Goal: Transaction & Acquisition: Subscribe to service/newsletter

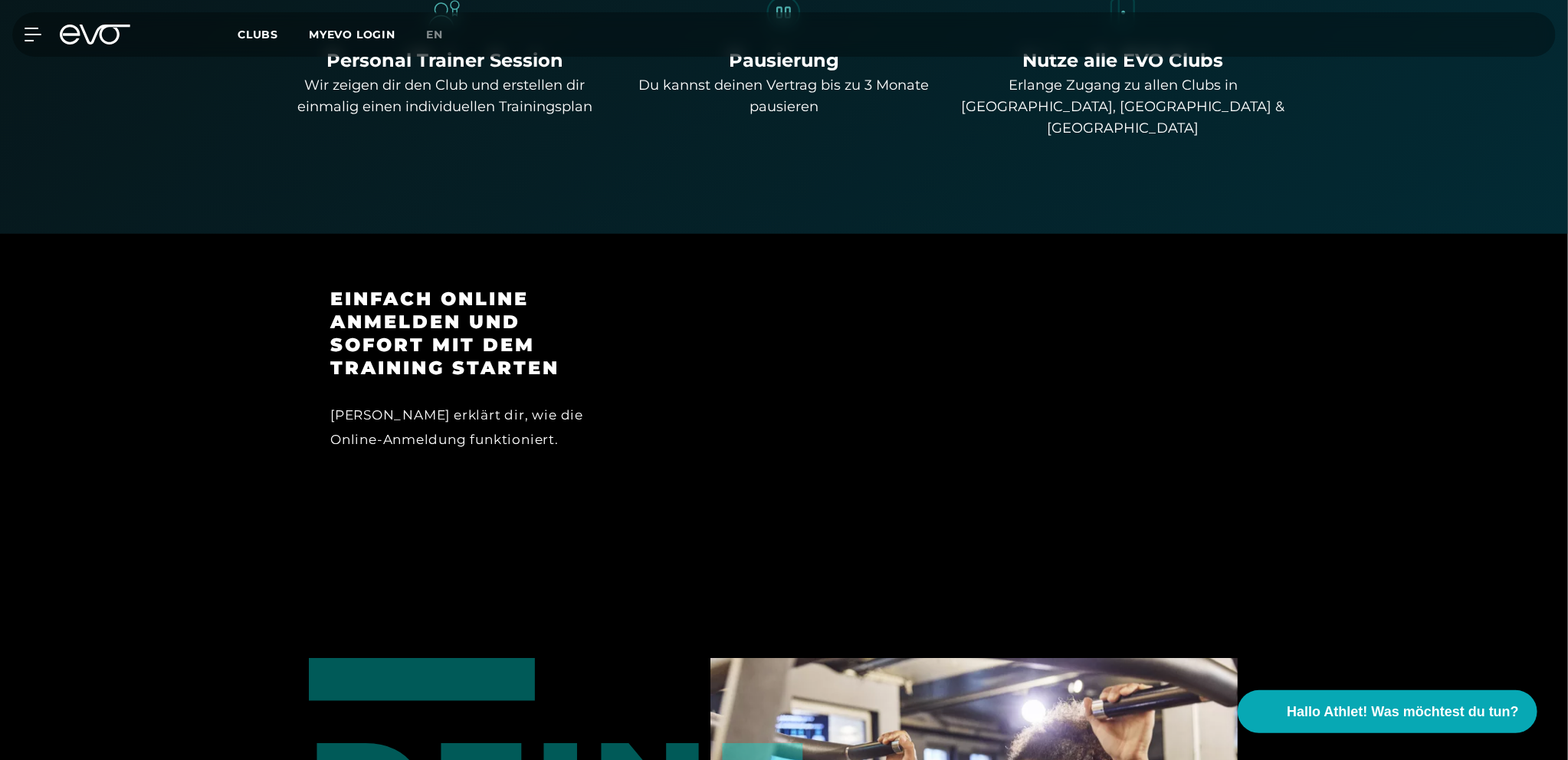
scroll to position [1227, 0]
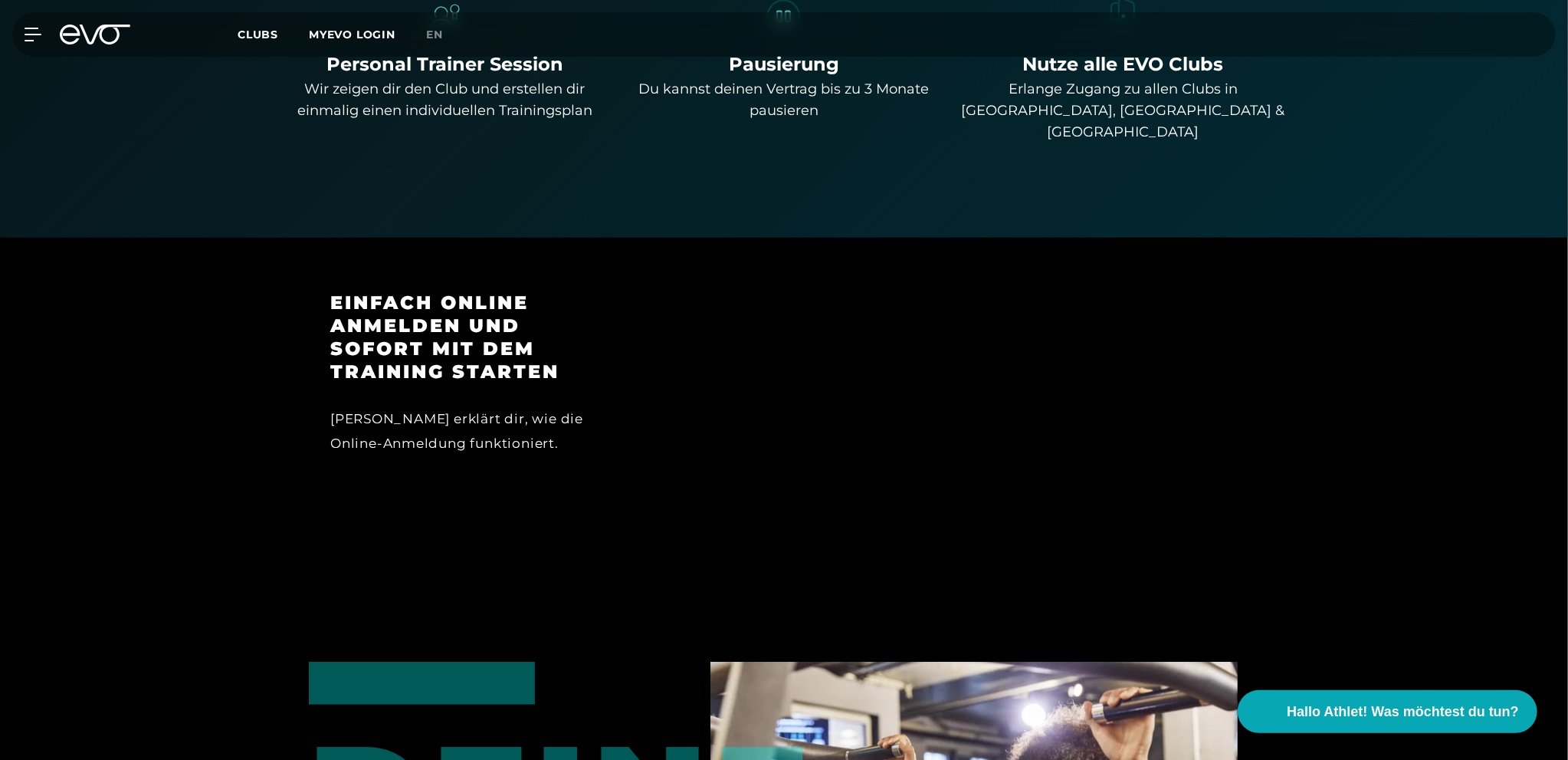
click at [1032, 367] on div at bounding box center [942, 385] width 591 height 188
click at [990, 376] on div at bounding box center [942, 385] width 591 height 188
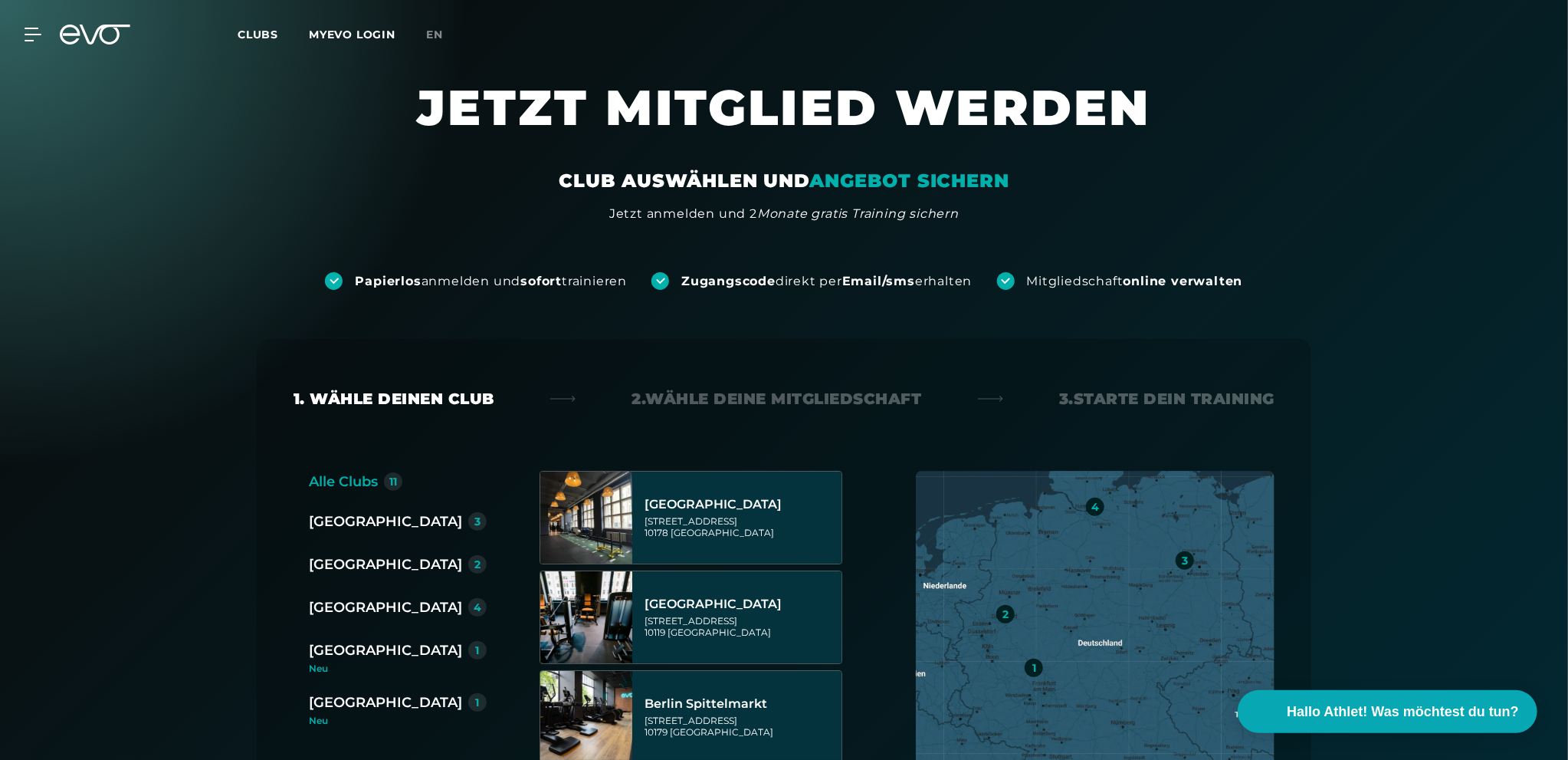
drag, startPoint x: 235, startPoint y: 534, endPoint x: 220, endPoint y: 178, distance: 356.3
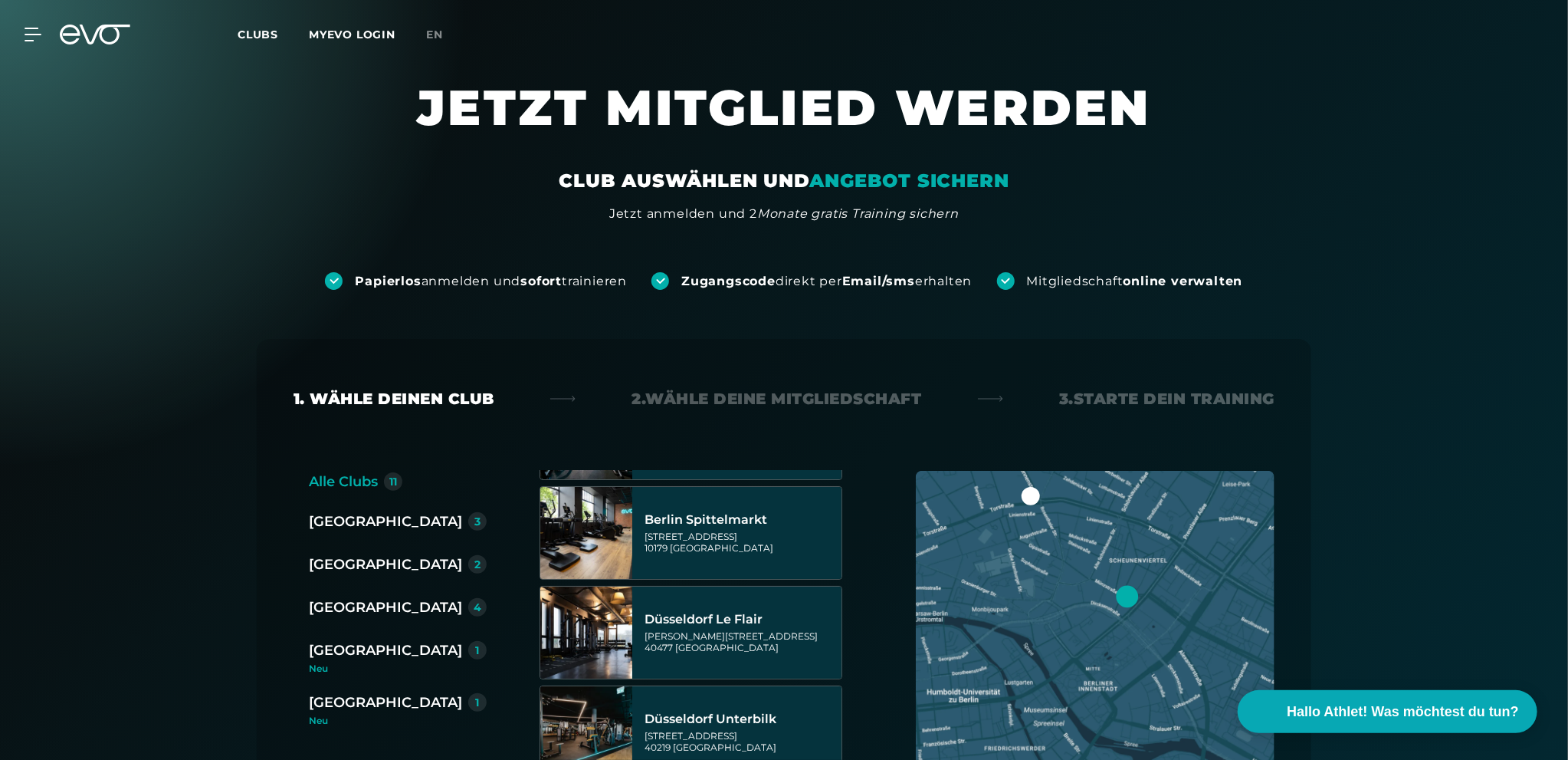
scroll to position [230, 0]
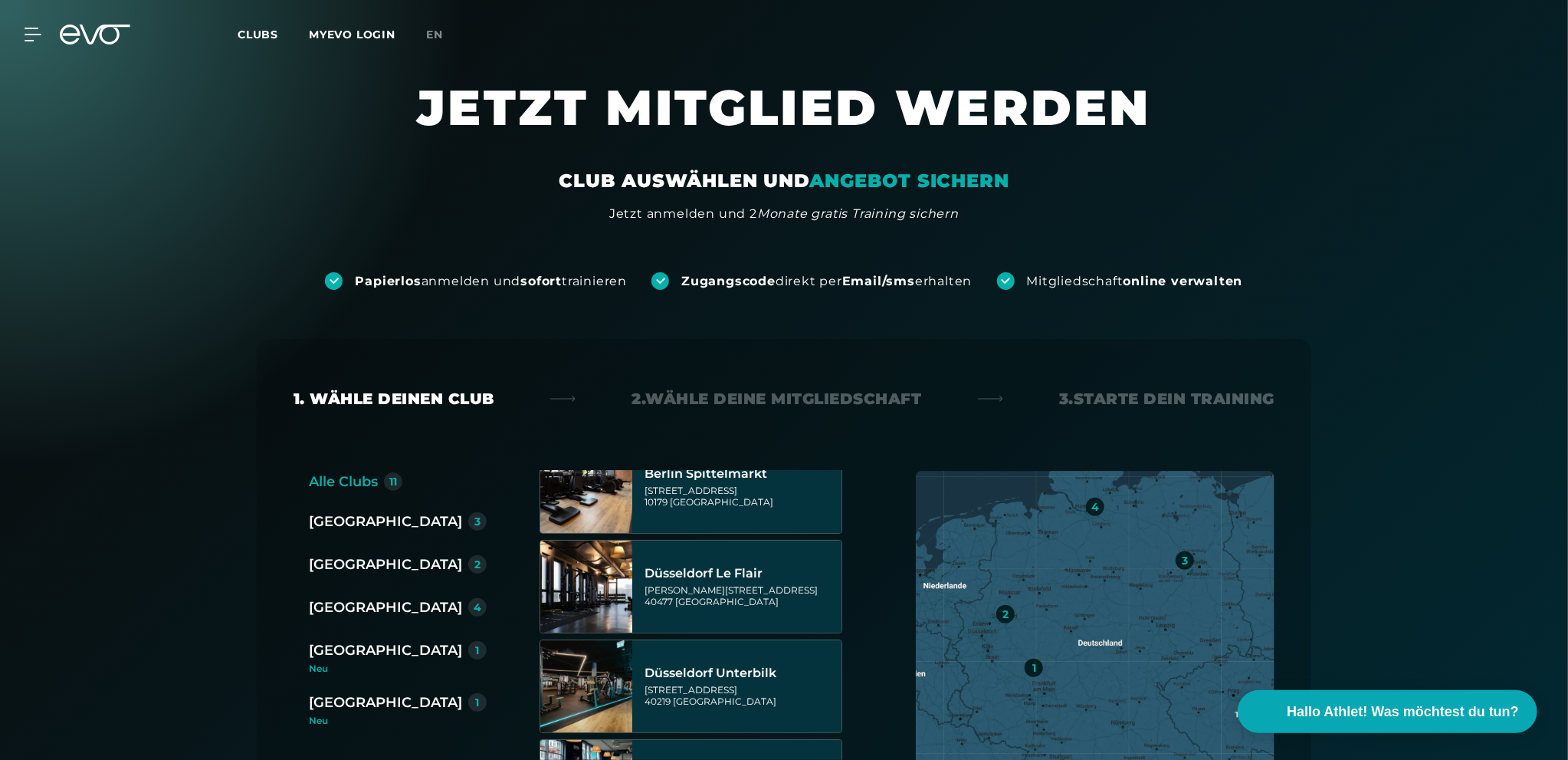
click at [353, 709] on div "[GEOGRAPHIC_DATA]" at bounding box center [385, 702] width 154 height 21
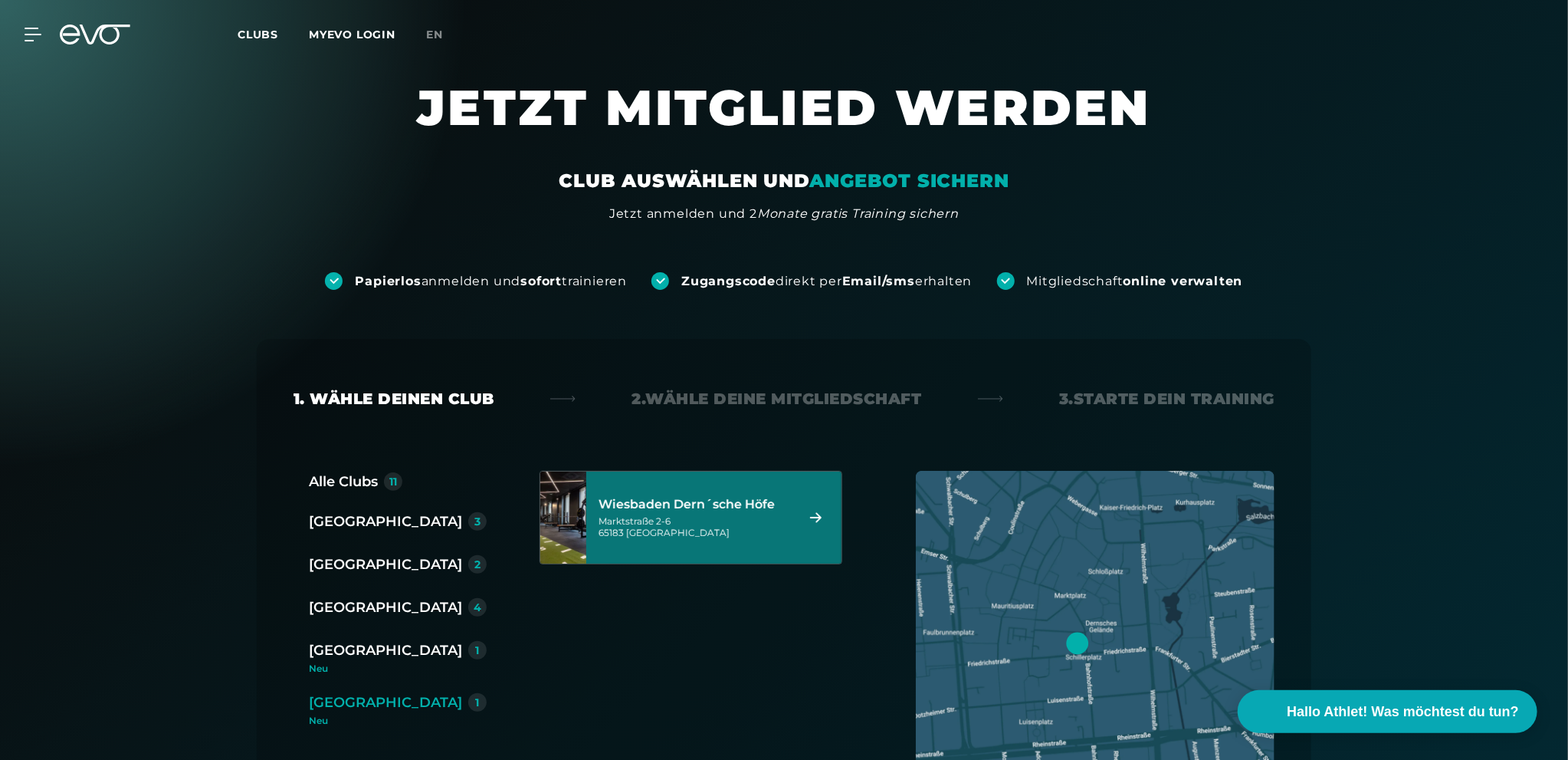
click at [695, 511] on div "Wiesbaden Dern´sche Höfe" at bounding box center [695, 504] width 192 height 15
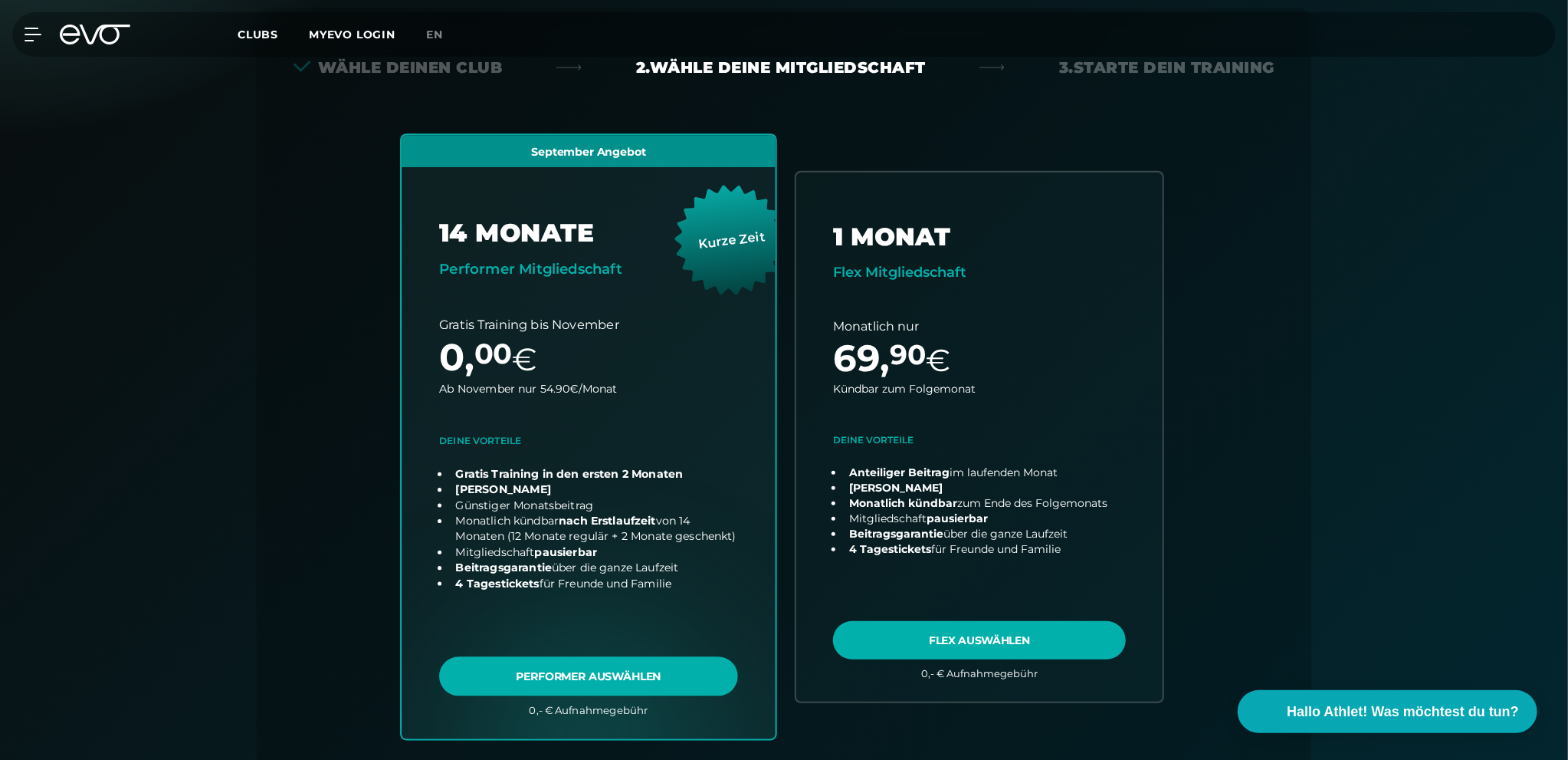
scroll to position [339, 0]
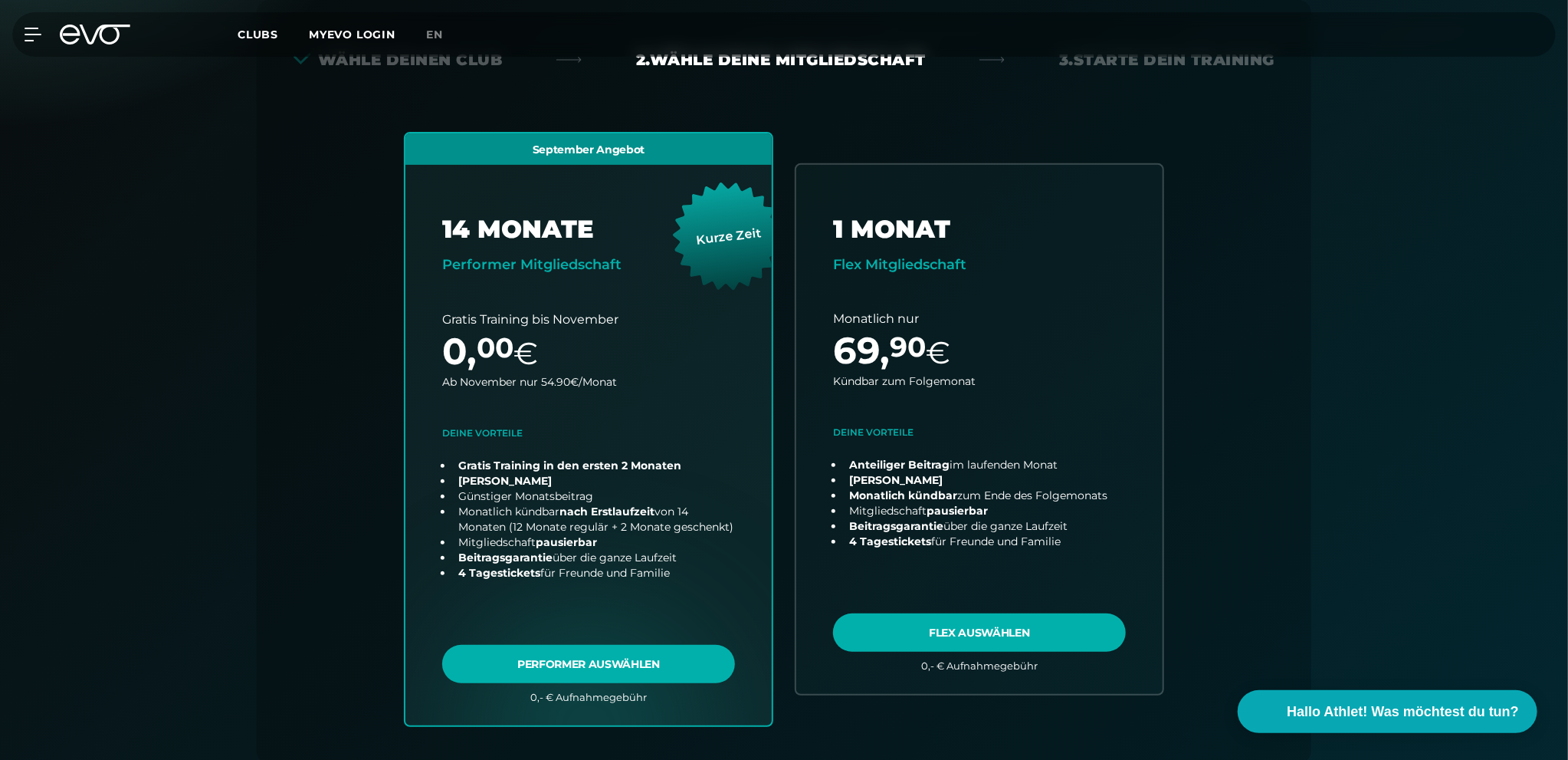
click at [1316, 295] on div "Back Wähle deinen Club 2. Wähle deine Mitgliedschaft 3. Starte dein Training Al…" at bounding box center [784, 515] width 1104 height 1128
